Goal: Task Accomplishment & Management: Manage account settings

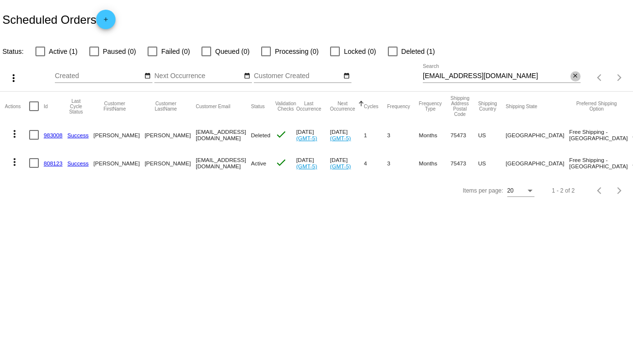
click at [577, 76] on mat-icon "close" at bounding box center [575, 76] width 7 height 8
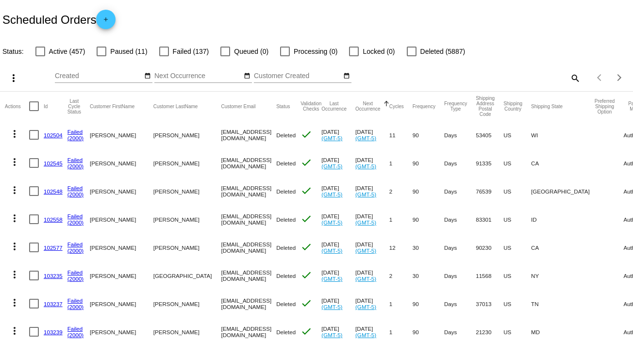
click at [572, 77] on mat-icon "search" at bounding box center [575, 77] width 12 height 15
click at [572, 77] on input "Search" at bounding box center [502, 76] width 158 height 8
paste input "[EMAIL_ADDRESS][DOMAIN_NAME]"
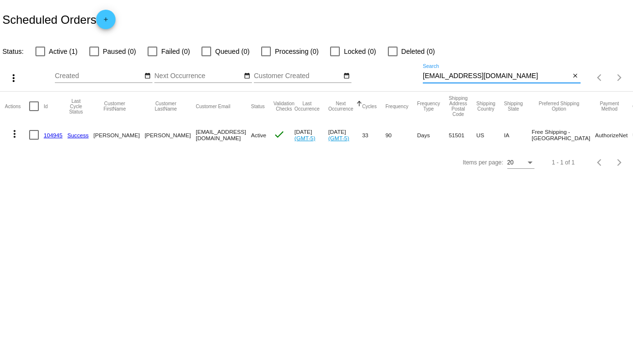
type input "[EMAIL_ADDRESS][DOMAIN_NAME]"
click at [577, 79] on mat-icon "close" at bounding box center [575, 76] width 7 height 8
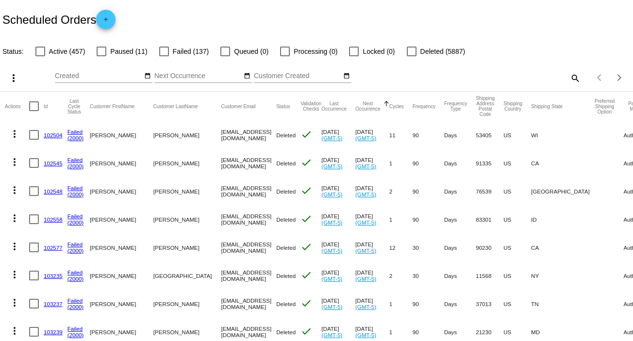
click at [569, 80] on mat-icon "search" at bounding box center [575, 77] width 12 height 15
click at [566, 80] on input "Search" at bounding box center [502, 76] width 158 height 8
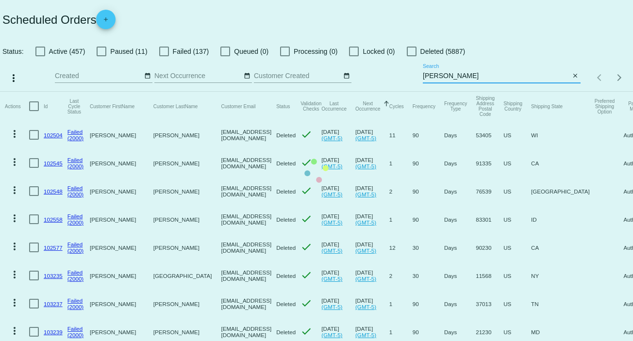
type input "parsons"
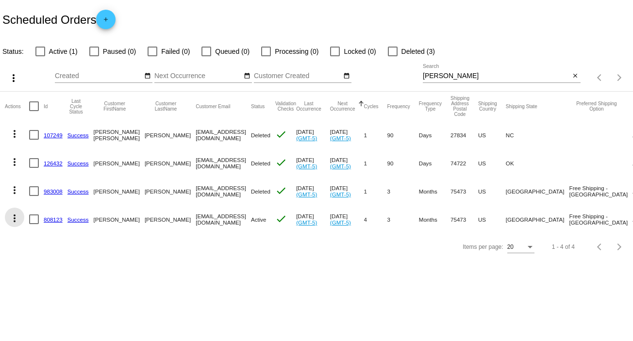
click at [16, 217] on mat-icon "more_vert" at bounding box center [15, 219] width 12 height 12
click at [12, 219] on mat-icon "more_vert" at bounding box center [15, 219] width 12 height 12
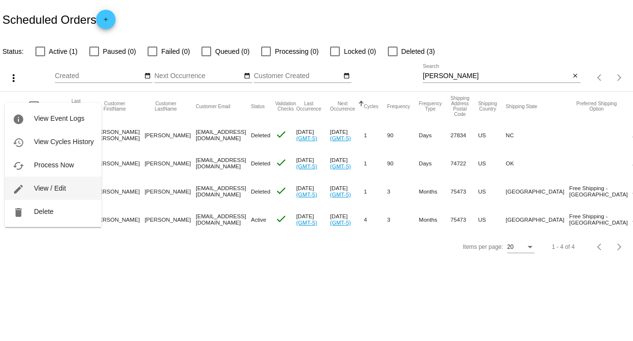
click at [66, 190] on button "edit View / Edit" at bounding box center [53, 188] width 97 height 23
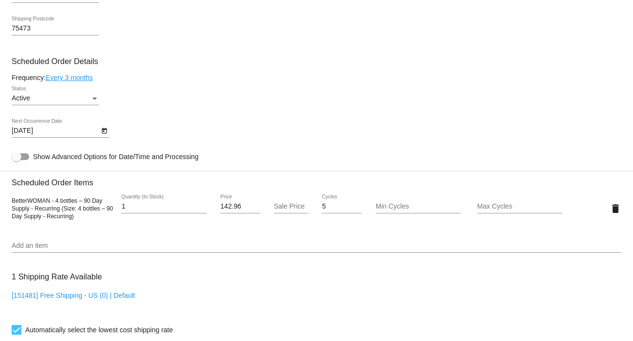
scroll to position [504, 0]
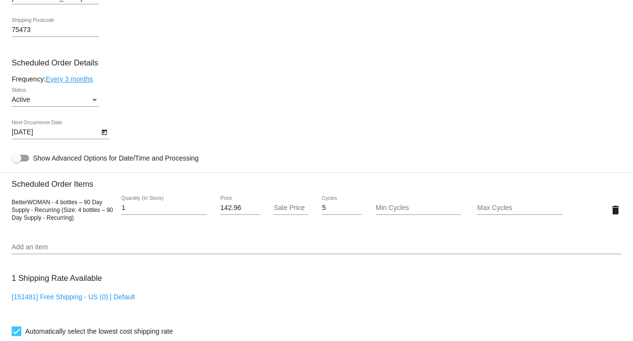
click at [95, 101] on div "Status" at bounding box center [94, 100] width 5 height 2
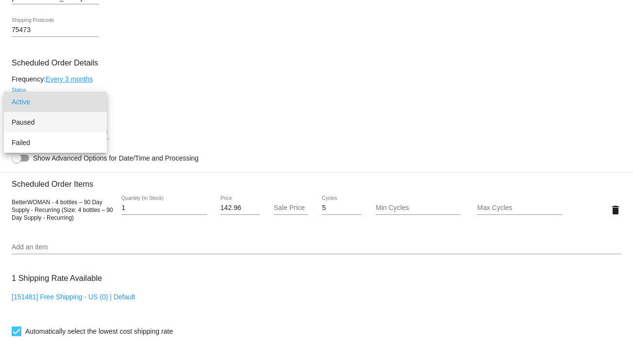
click at [93, 118] on span "Paused" at bounding box center [55, 122] width 87 height 20
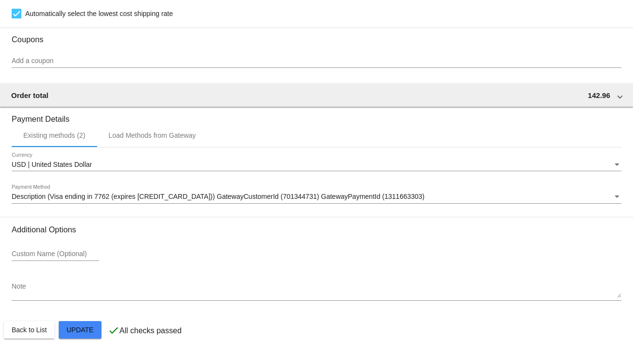
scroll to position [838, 0]
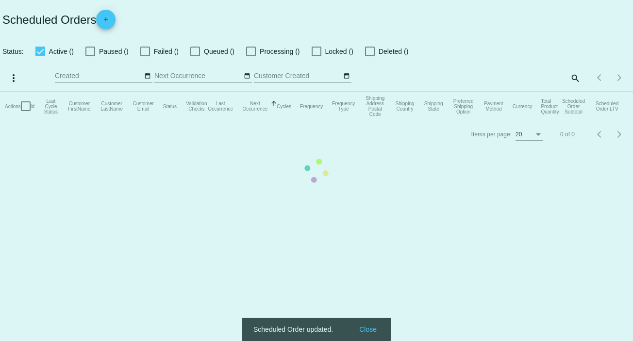
checkbox input "false"
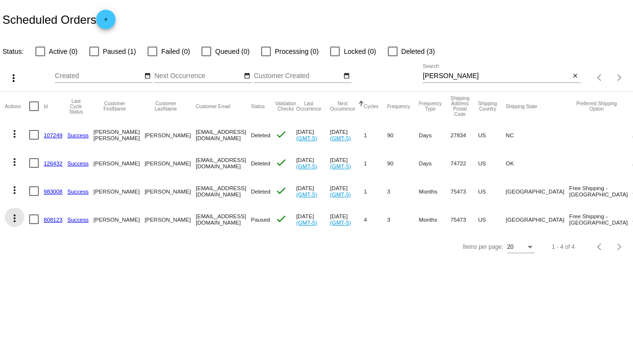
click at [16, 219] on mat-icon "more_vert" at bounding box center [15, 219] width 12 height 12
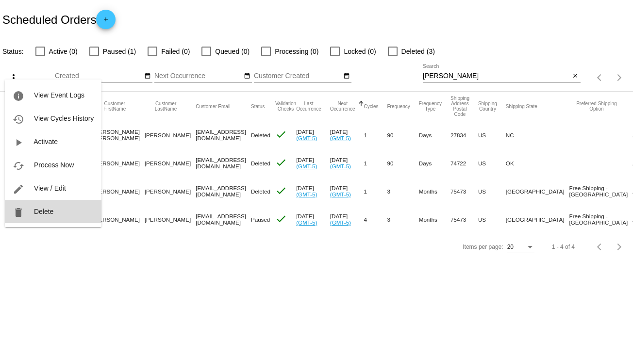
click at [52, 208] on span "Delete" at bounding box center [43, 212] width 19 height 8
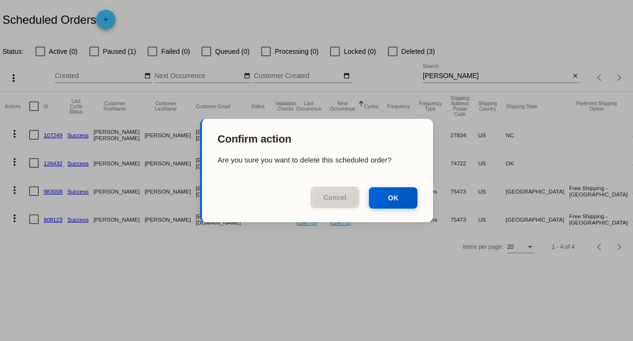
click at [336, 194] on button "Cancel" at bounding box center [335, 197] width 49 height 21
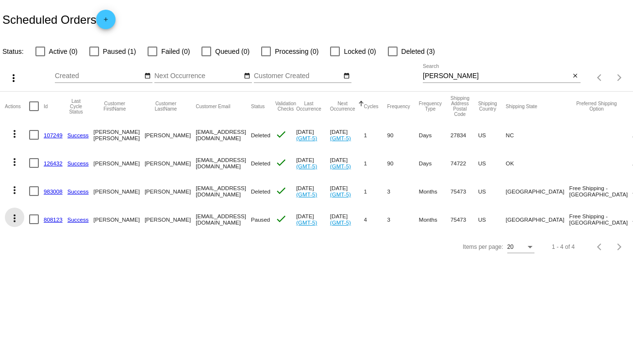
click at [17, 218] on mat-icon "more_vert" at bounding box center [15, 219] width 12 height 12
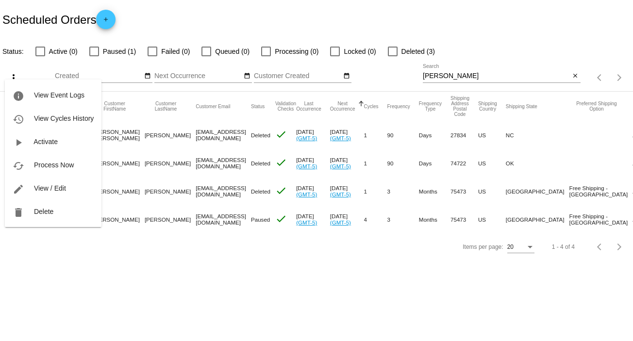
click at [309, 315] on div at bounding box center [316, 170] width 633 height 341
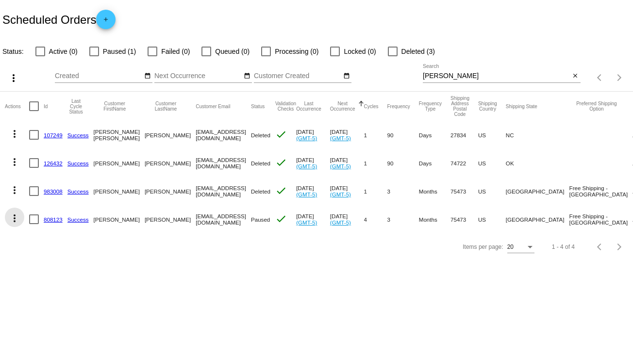
click at [12, 217] on mat-icon "more_vert" at bounding box center [15, 219] width 12 height 12
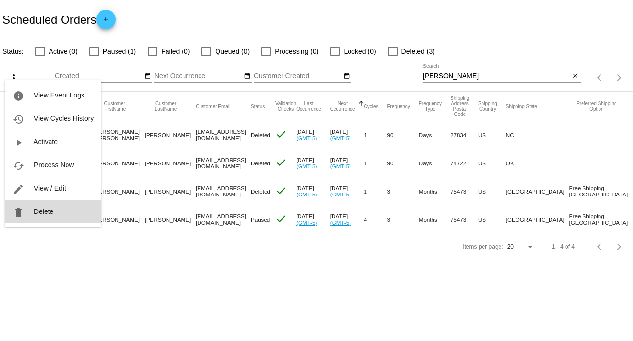
click at [51, 212] on span "Delete" at bounding box center [43, 212] width 19 height 8
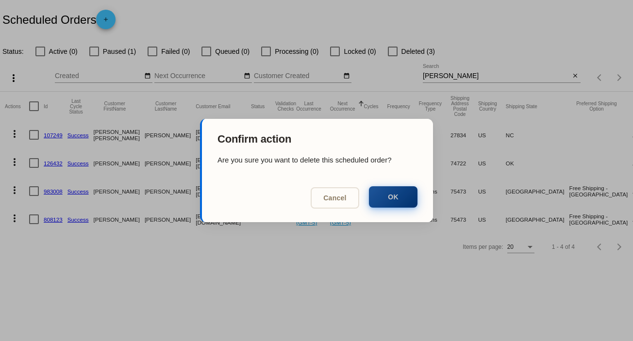
click at [395, 197] on button "OK" at bounding box center [393, 196] width 49 height 21
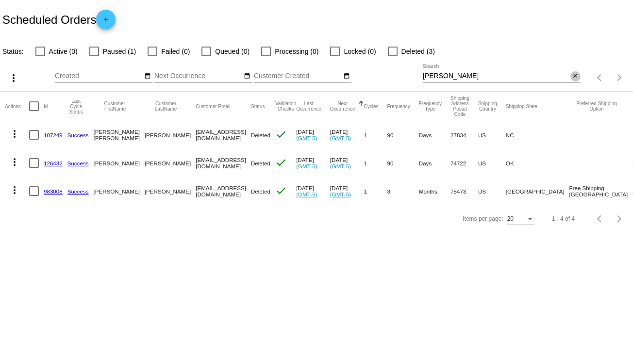
click at [574, 75] on mat-icon "close" at bounding box center [575, 76] width 7 height 8
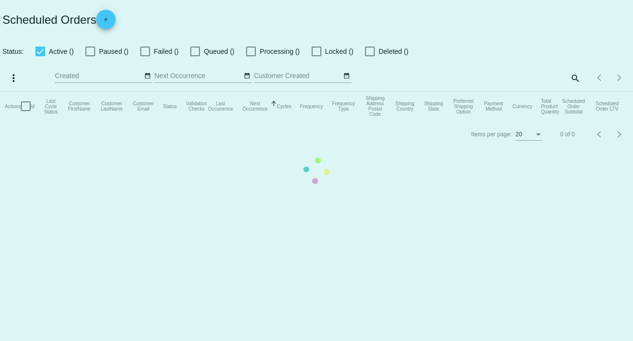
checkbox input "false"
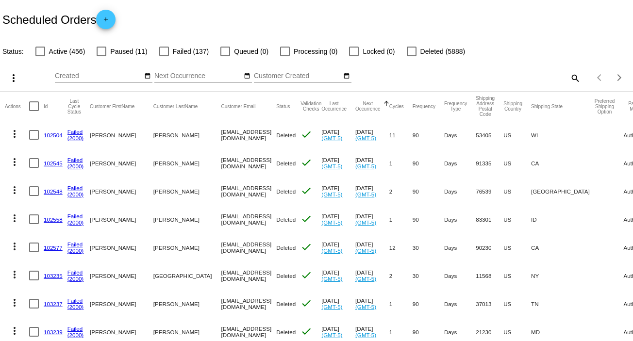
click at [569, 76] on mat-icon "search" at bounding box center [575, 77] width 12 height 15
click at [568, 76] on input "Search" at bounding box center [502, 76] width 158 height 8
paste input "[EMAIL_ADDRESS][DOMAIN_NAME]"
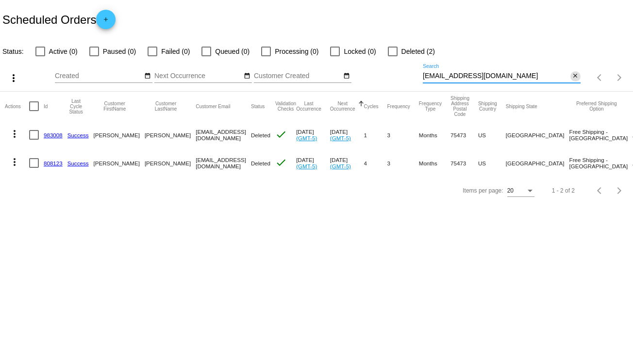
type input "[EMAIL_ADDRESS][DOMAIN_NAME]"
click at [573, 75] on mat-icon "close" at bounding box center [575, 76] width 7 height 8
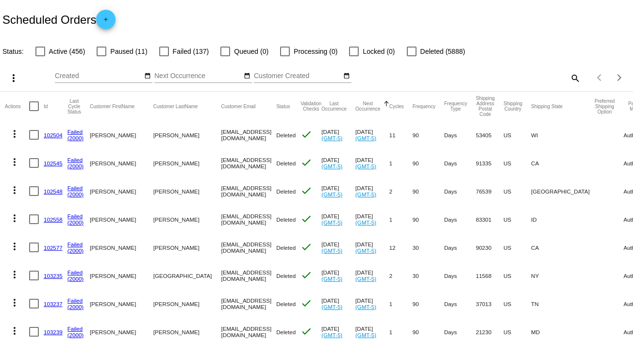
click at [569, 75] on mat-icon "search" at bounding box center [575, 77] width 12 height 15
click at [565, 75] on input "Search" at bounding box center [502, 76] width 158 height 8
paste input "[EMAIL_ADDRESS][DOMAIN_NAME]"
type input "[EMAIL_ADDRESS][DOMAIN_NAME]"
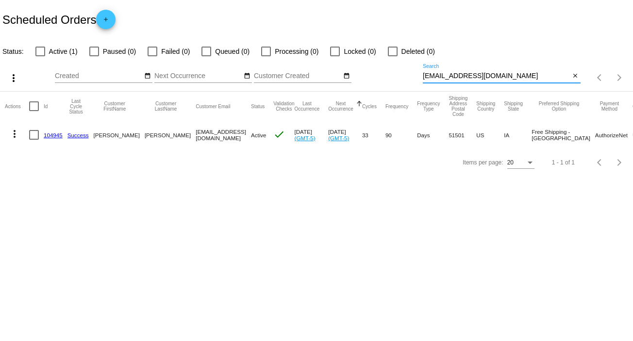
click at [13, 133] on mat-icon "more_vert" at bounding box center [15, 134] width 12 height 12
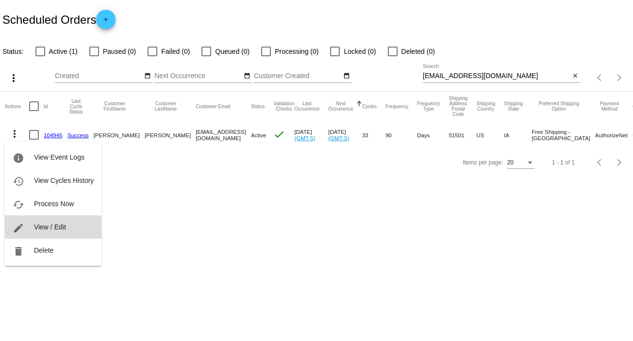
click at [63, 228] on span "View / Edit" at bounding box center [50, 227] width 32 height 8
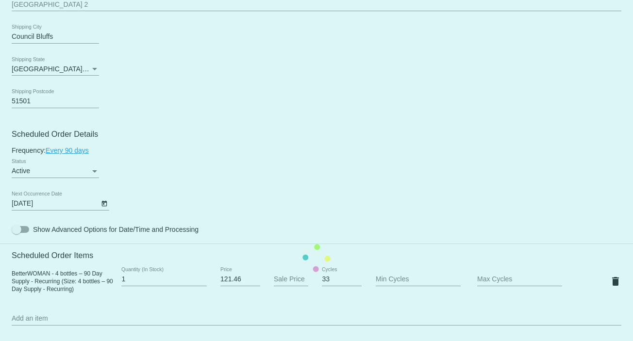
scroll to position [434, 0]
click at [103, 205] on mat-card "Customer 396634: [PERSON_NAME] [EMAIL_ADDRESS][DOMAIN_NAME] Customer Shipping E…" at bounding box center [316, 257] width 633 height 971
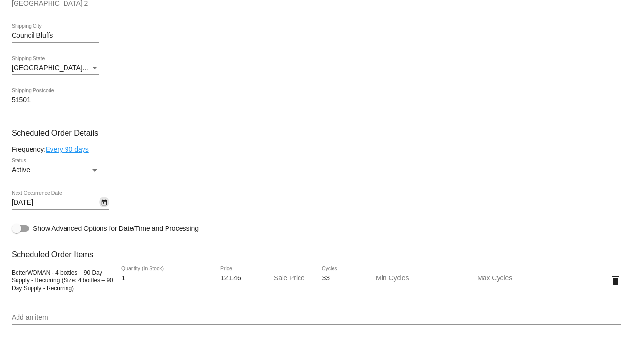
click at [101, 202] on icon "Open calendar" at bounding box center [103, 203] width 5 height 6
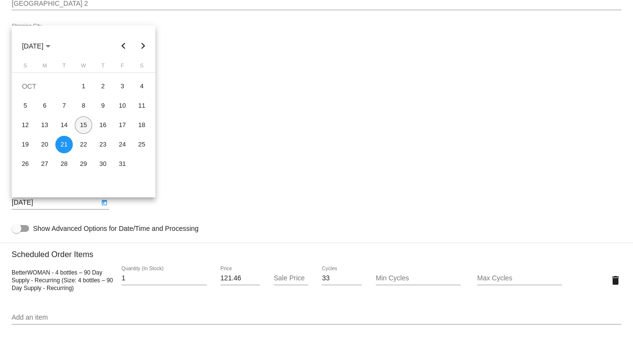
click at [83, 124] on div "15" at bounding box center [83, 124] width 17 height 17
type input "[DATE]"
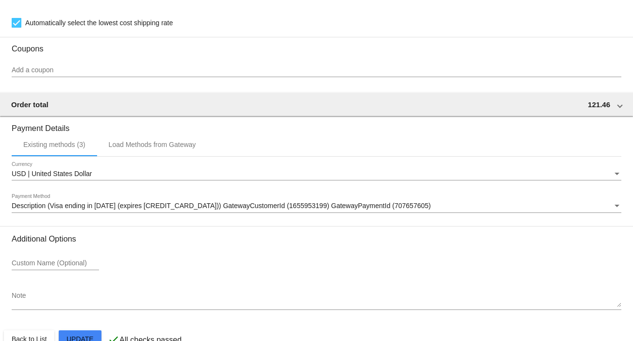
scroll to position [838, 0]
